Goal: Task Accomplishment & Management: Complete application form

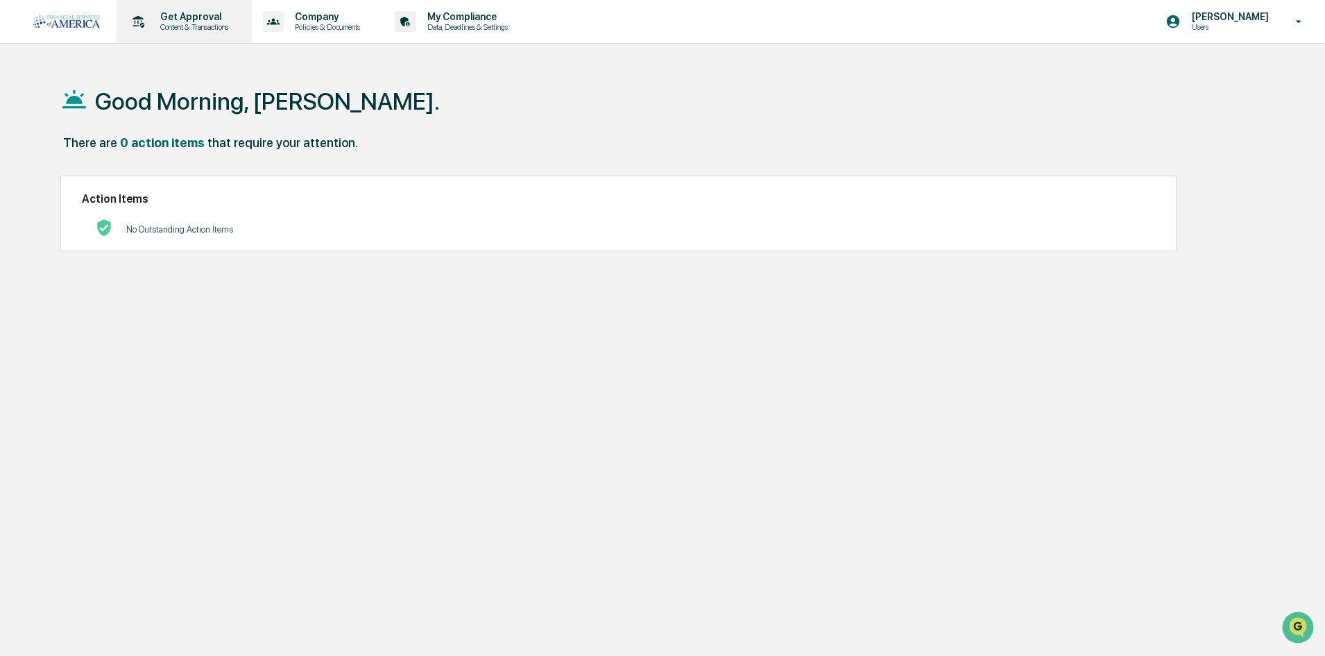
click at [205, 26] on p "Content & Transactions" at bounding box center [192, 27] width 86 height 10
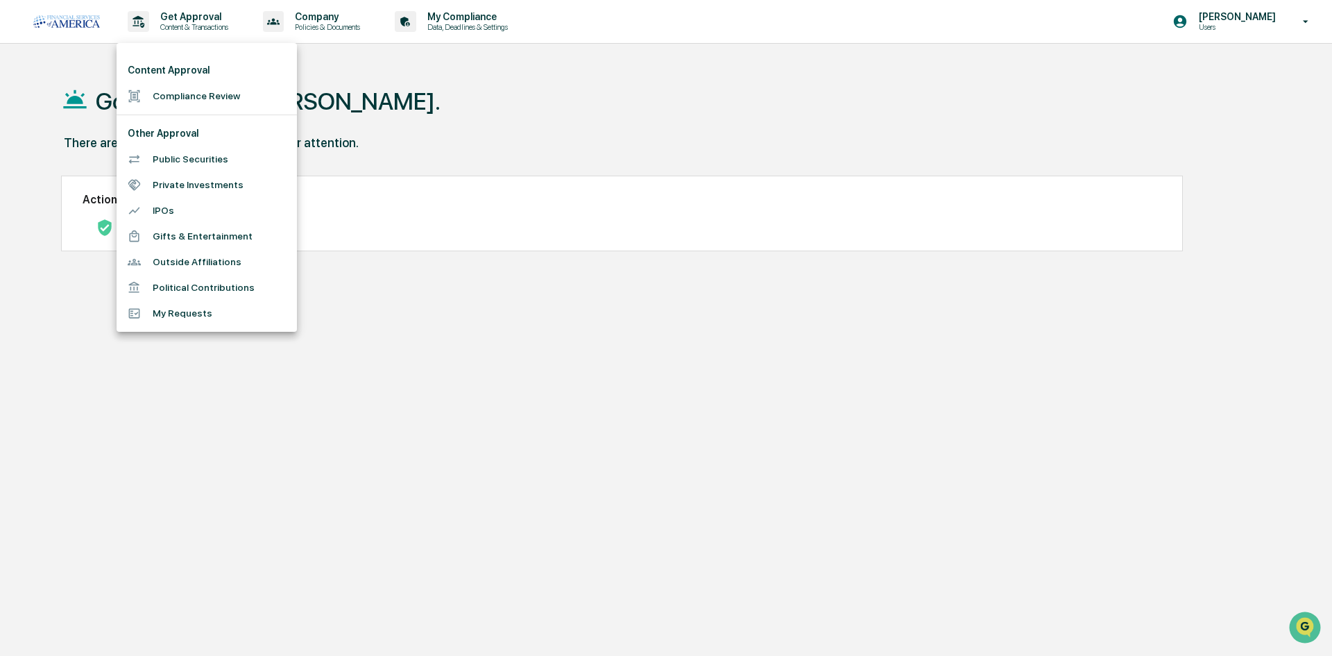
click at [209, 89] on li "Compliance Review" at bounding box center [207, 96] width 180 height 26
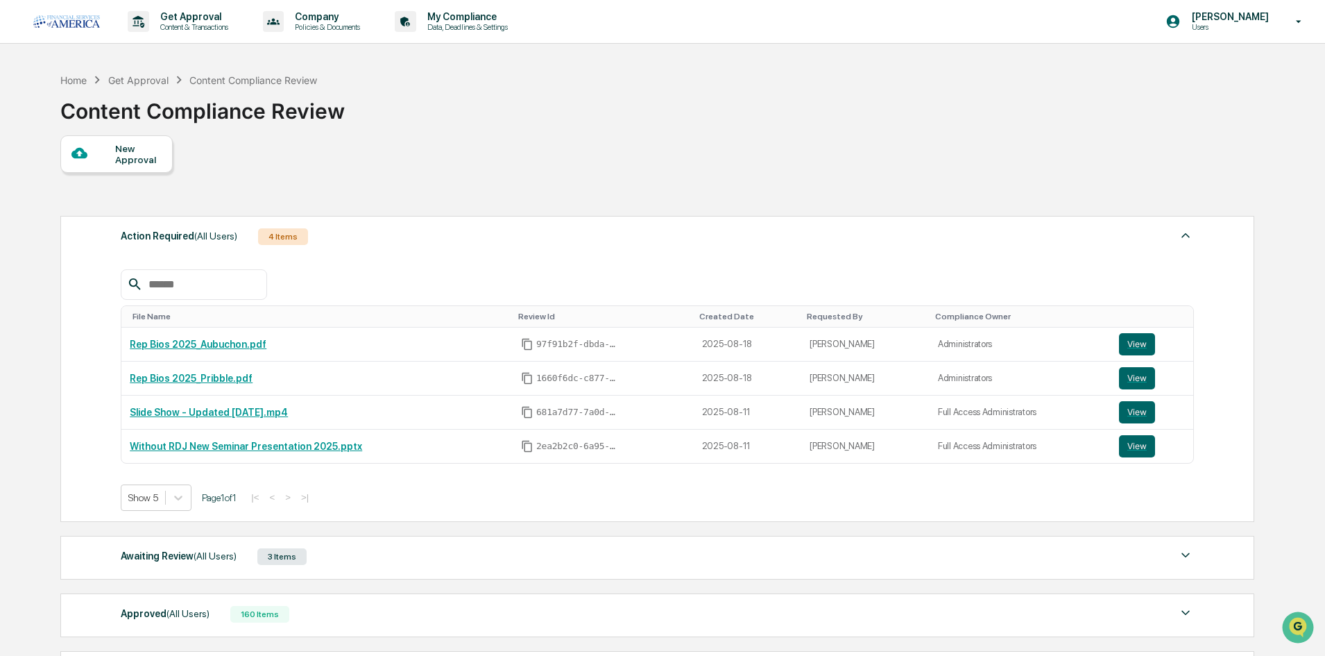
click at [153, 162] on div "New Approval" at bounding box center [138, 154] width 46 height 22
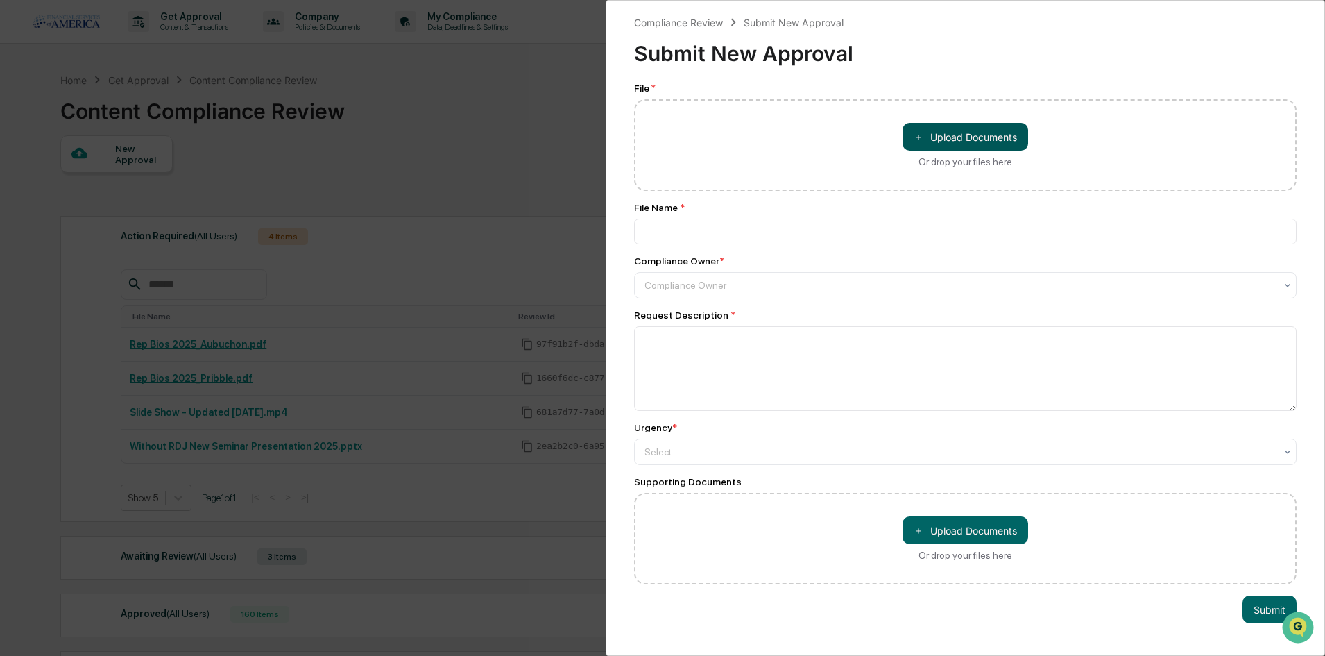
click at [998, 135] on button "＋ Upload Documents" at bounding box center [966, 137] width 126 height 28
type input "*********"
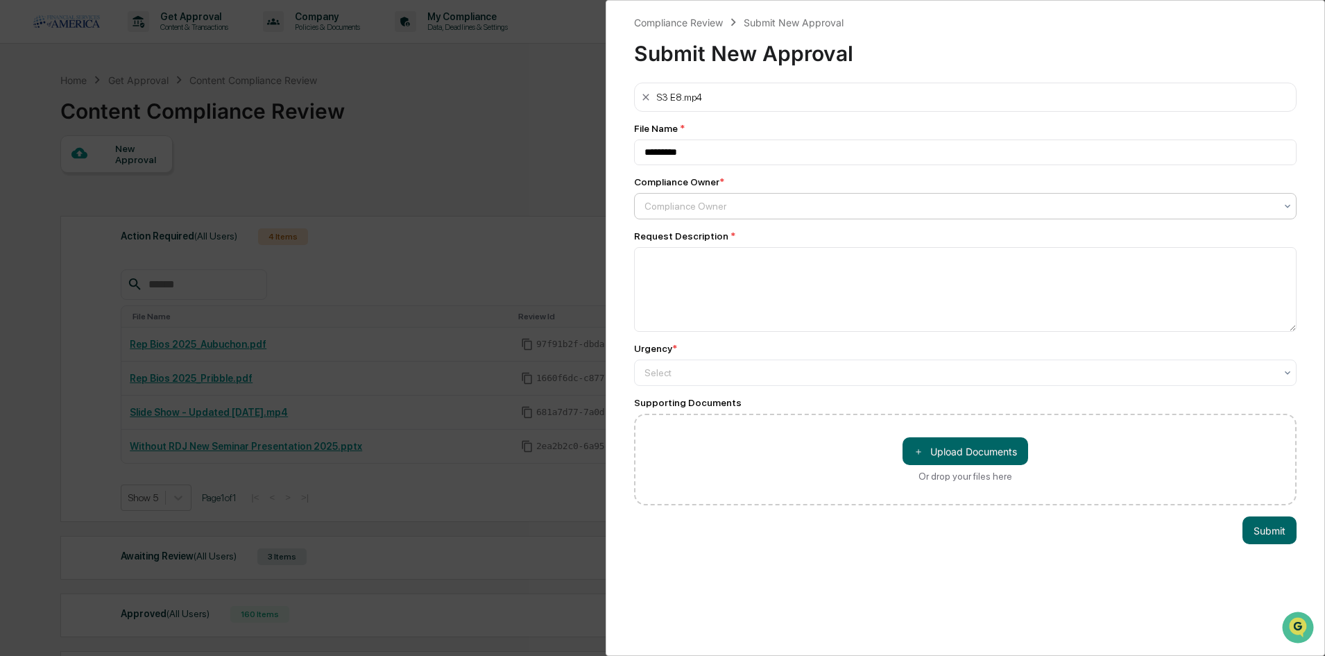
click at [772, 211] on div at bounding box center [960, 206] width 631 height 14
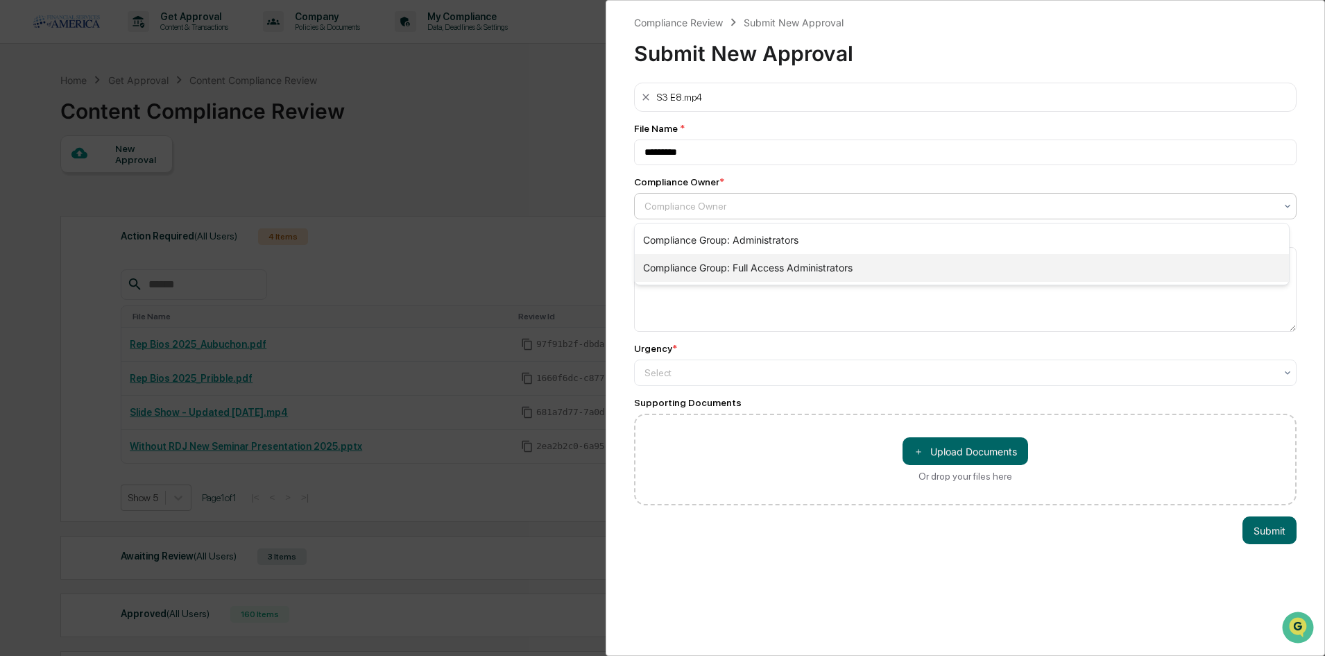
click at [759, 269] on div "Compliance Group: Full Access Administrators" at bounding box center [962, 268] width 654 height 28
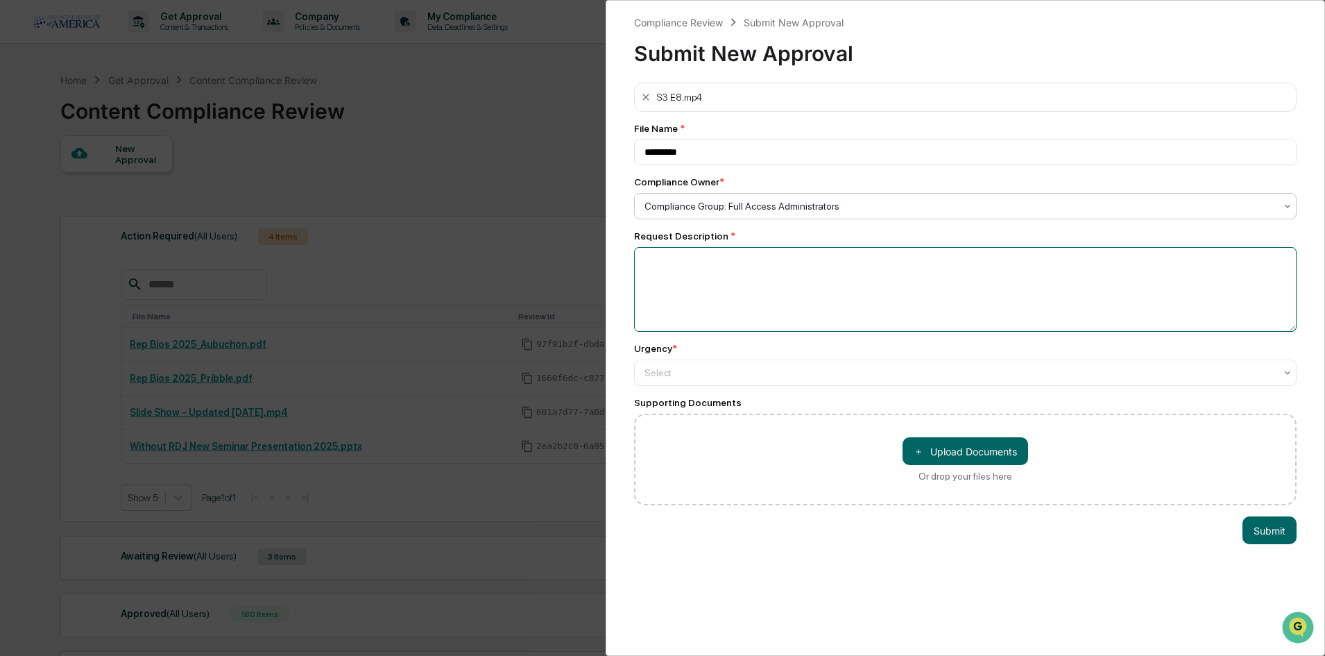
click at [765, 279] on textarea at bounding box center [965, 289] width 663 height 85
type textarea "**********"
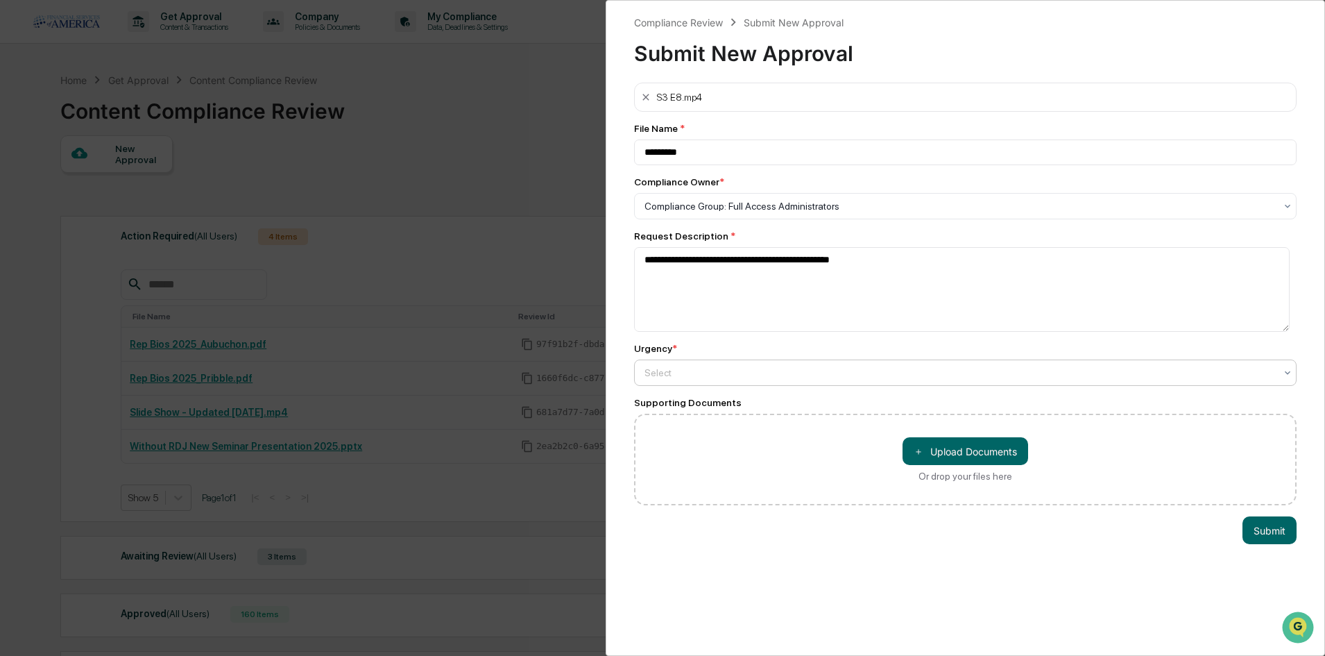
drag, startPoint x: 793, startPoint y: 342, endPoint x: 786, endPoint y: 375, distance: 34.0
click at [793, 343] on div "**********" at bounding box center [965, 294] width 663 height 423
click at [785, 213] on div at bounding box center [960, 206] width 631 height 14
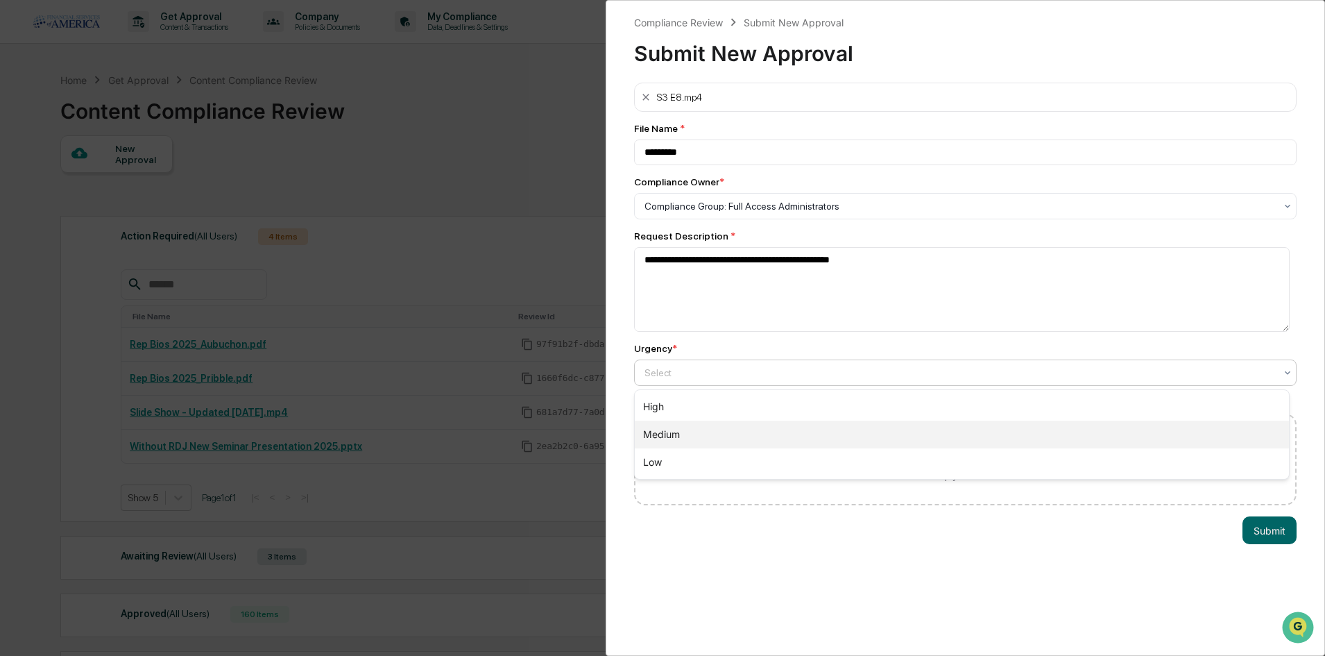
click at [780, 427] on div "Medium" at bounding box center [962, 435] width 654 height 28
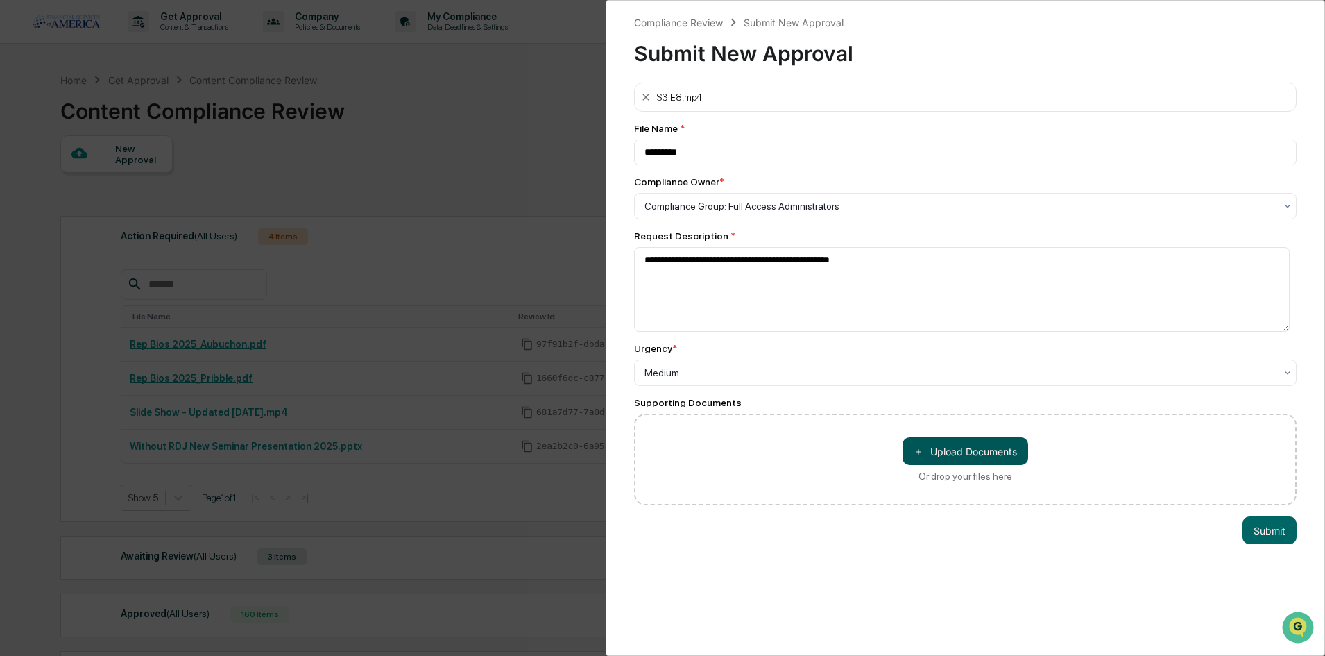
click at [990, 445] on button "＋ Upload Documents" at bounding box center [966, 451] width 126 height 28
click at [1252, 535] on button "Submit" at bounding box center [1270, 530] width 54 height 28
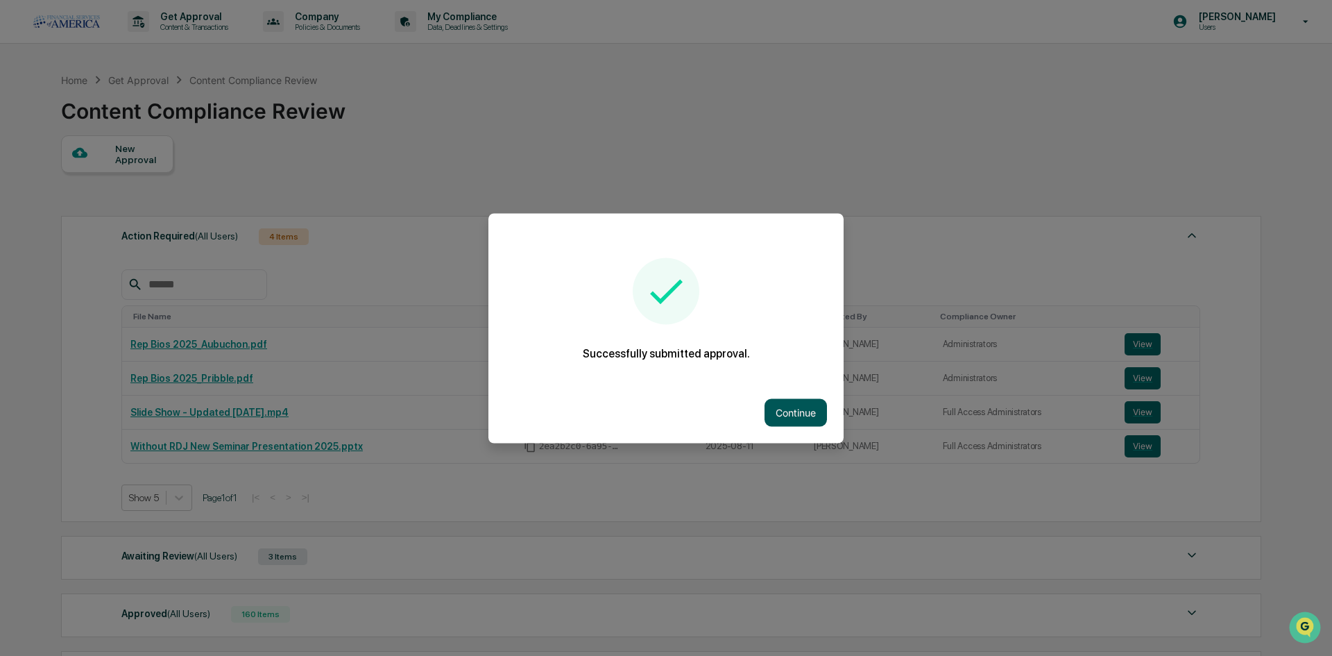
click at [802, 404] on button "Continue" at bounding box center [796, 412] width 62 height 28
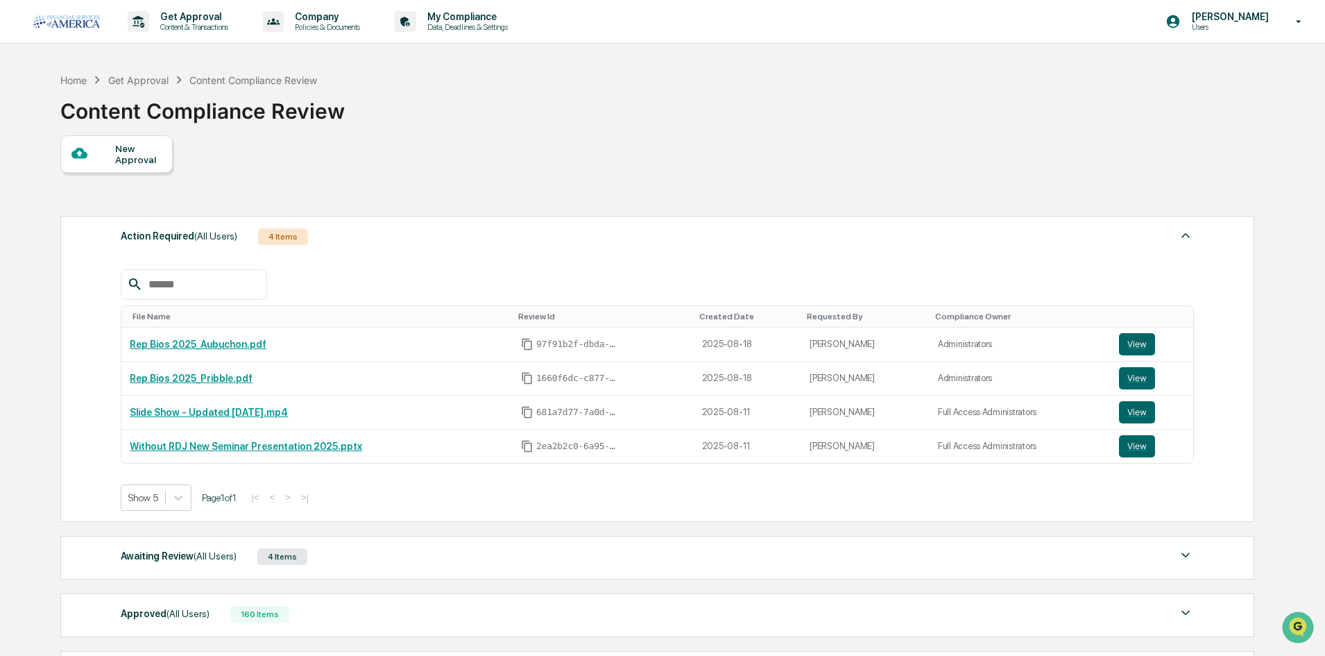
click at [692, 172] on div "New Approval Action Required (All Users) 4 Items File Name Review Id Created Da…" at bounding box center [656, 418] width 1193 height 566
